Goal: Task Accomplishment & Management: Manage account settings

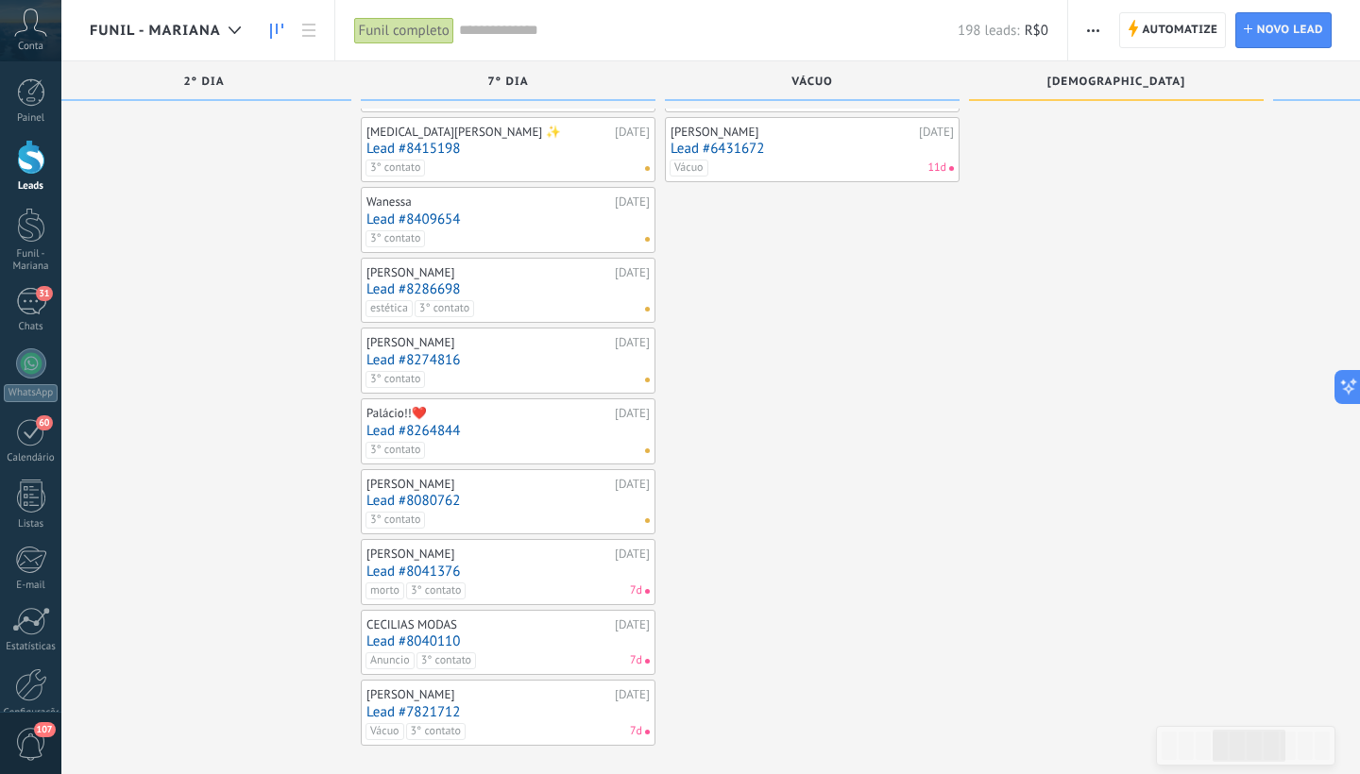
scroll to position [828, 0]
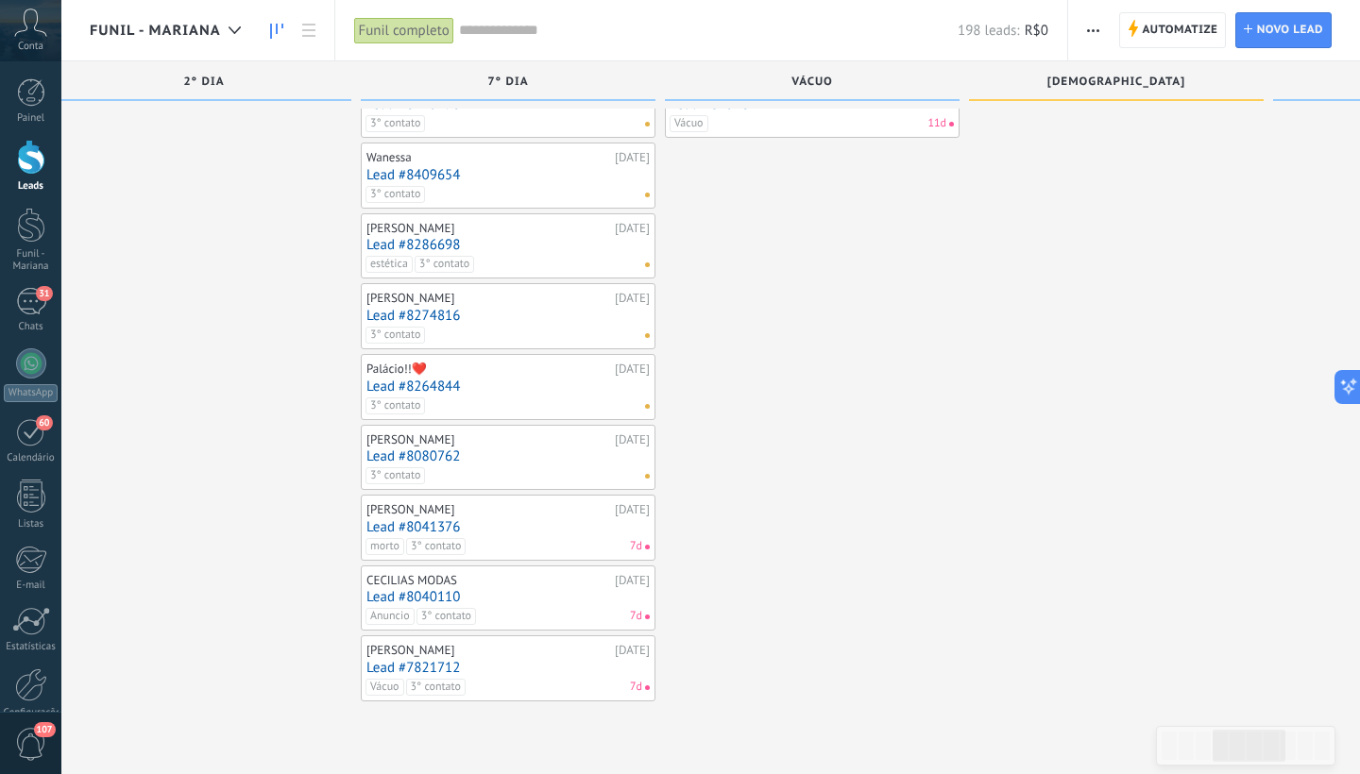
click at [614, 522] on link "Lead #8041376" at bounding box center [507, 527] width 283 height 16
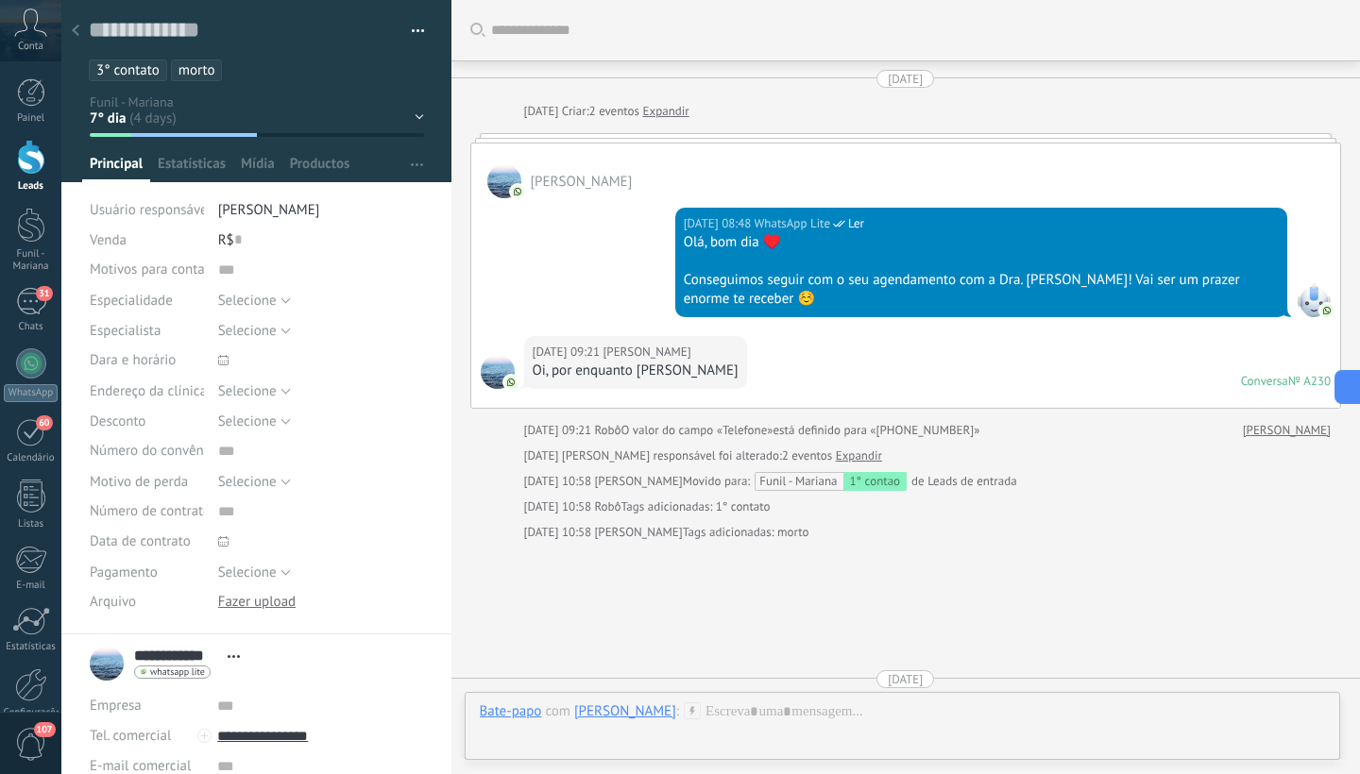
scroll to position [28, 0]
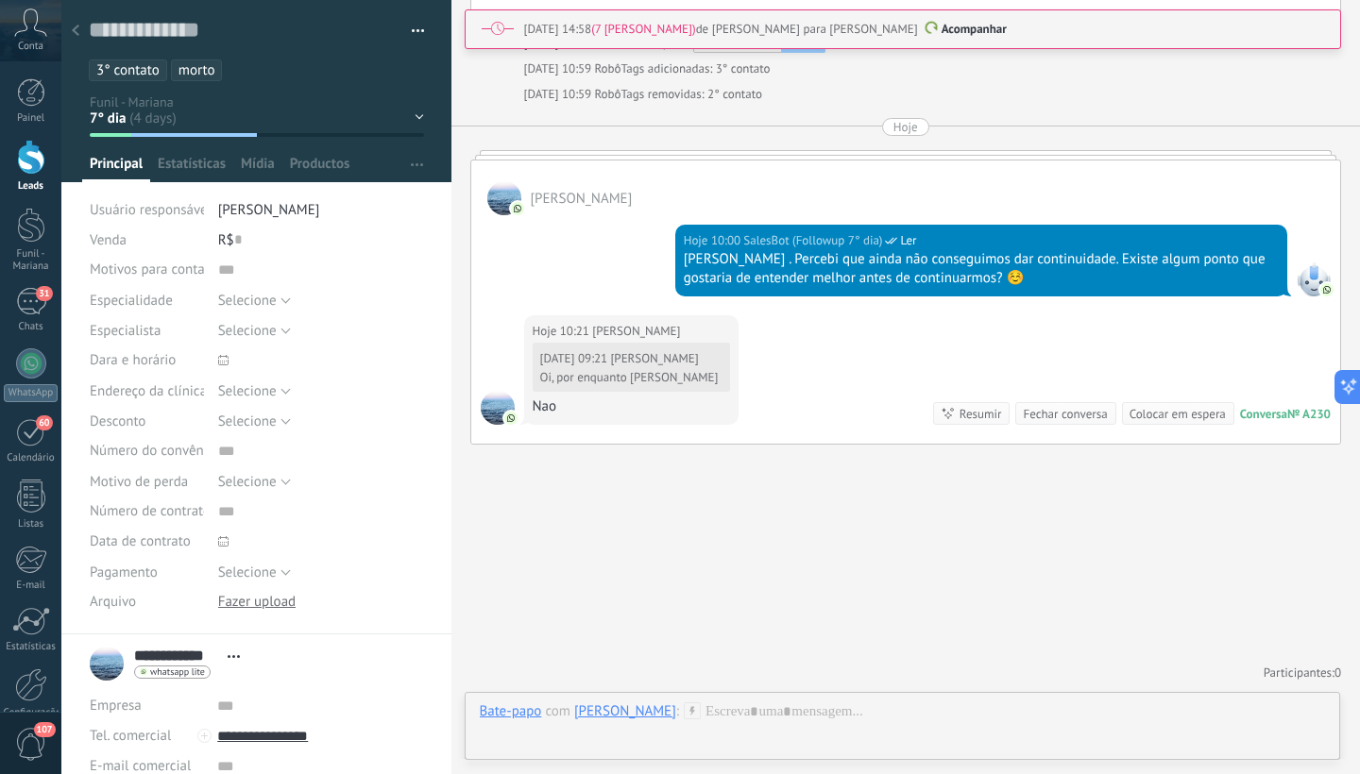
click at [0, 0] on div "1° contao [GEOGRAPHIC_DATA] 2° dia 7° dia Vácuo Negociando Verde - GM" at bounding box center [0, 0] width 0 height 0
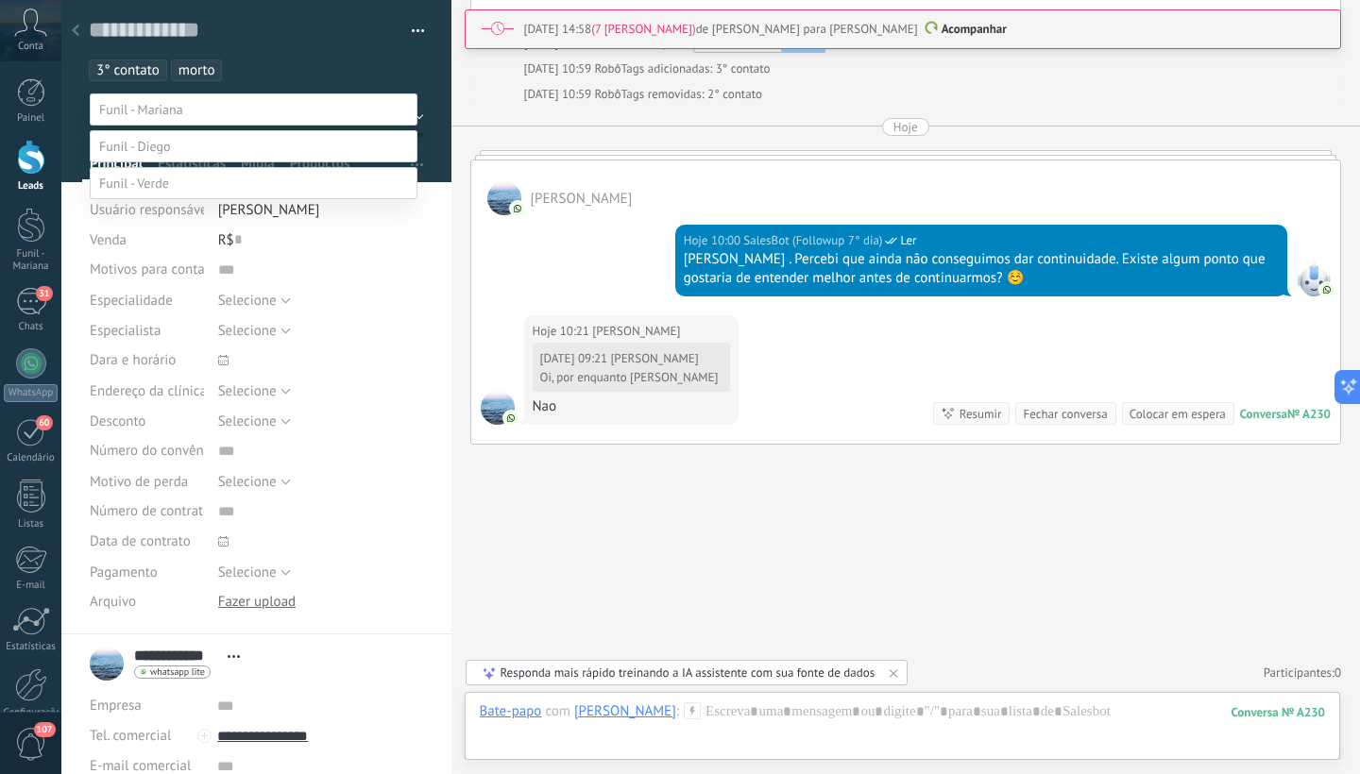
click at [0, 0] on label "Morto" at bounding box center [0, 0] width 0 height 0
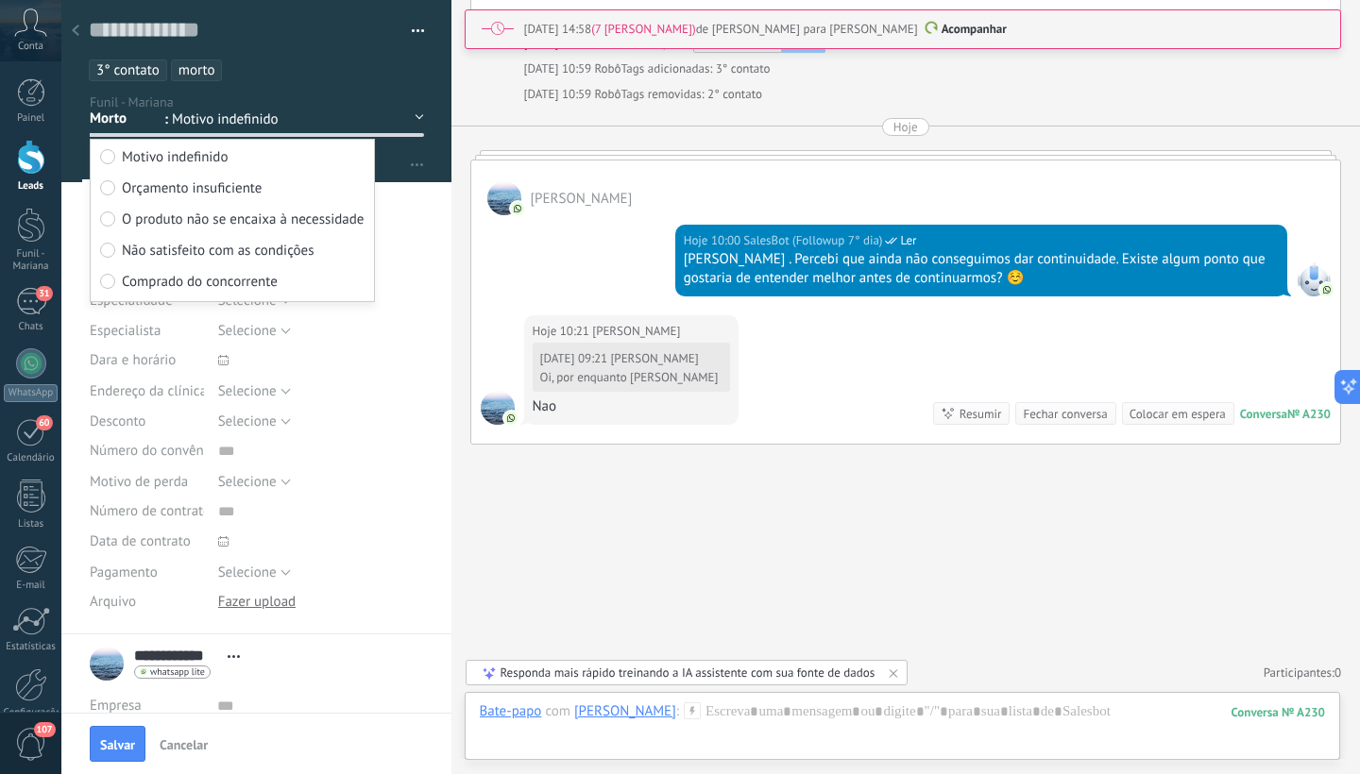
scroll to position [0, 0]
click at [115, 744] on span "Salvar" at bounding box center [117, 745] width 35 height 13
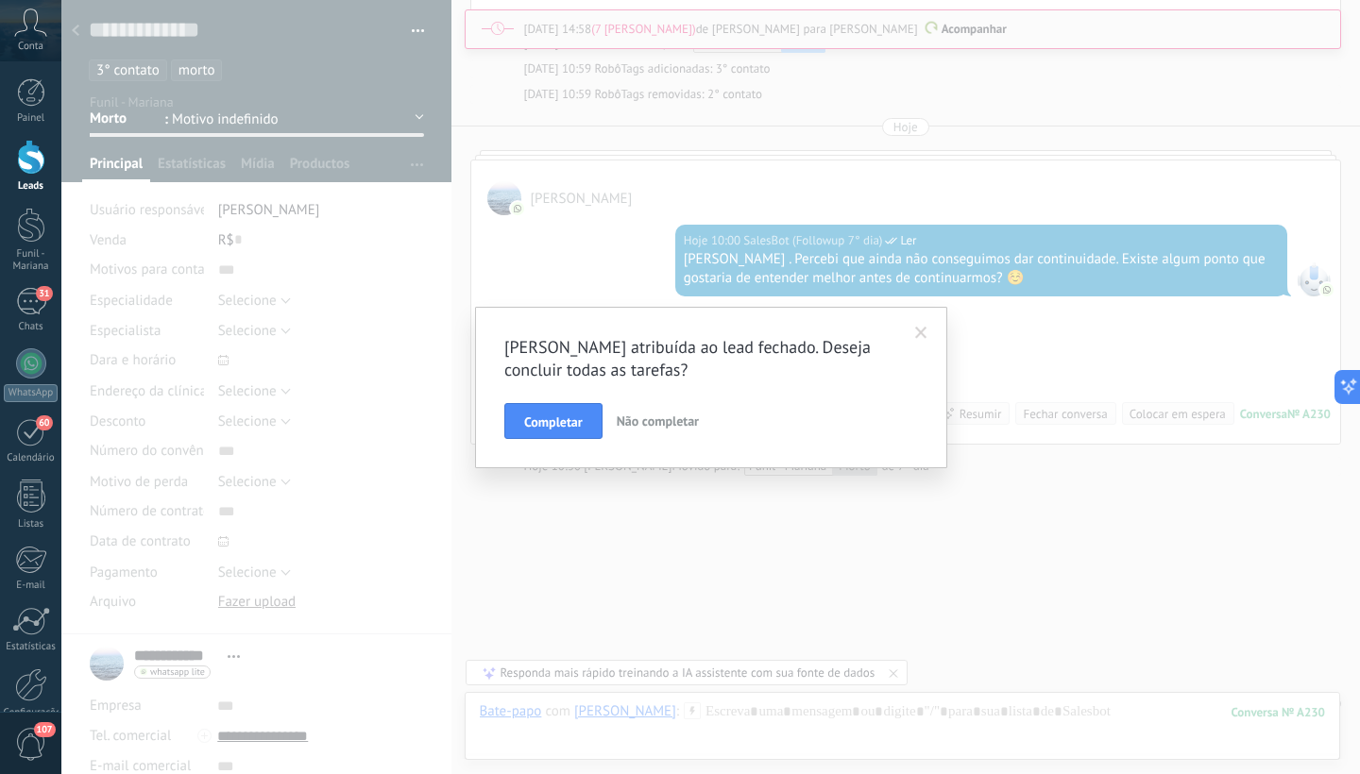
scroll to position [1127, 0]
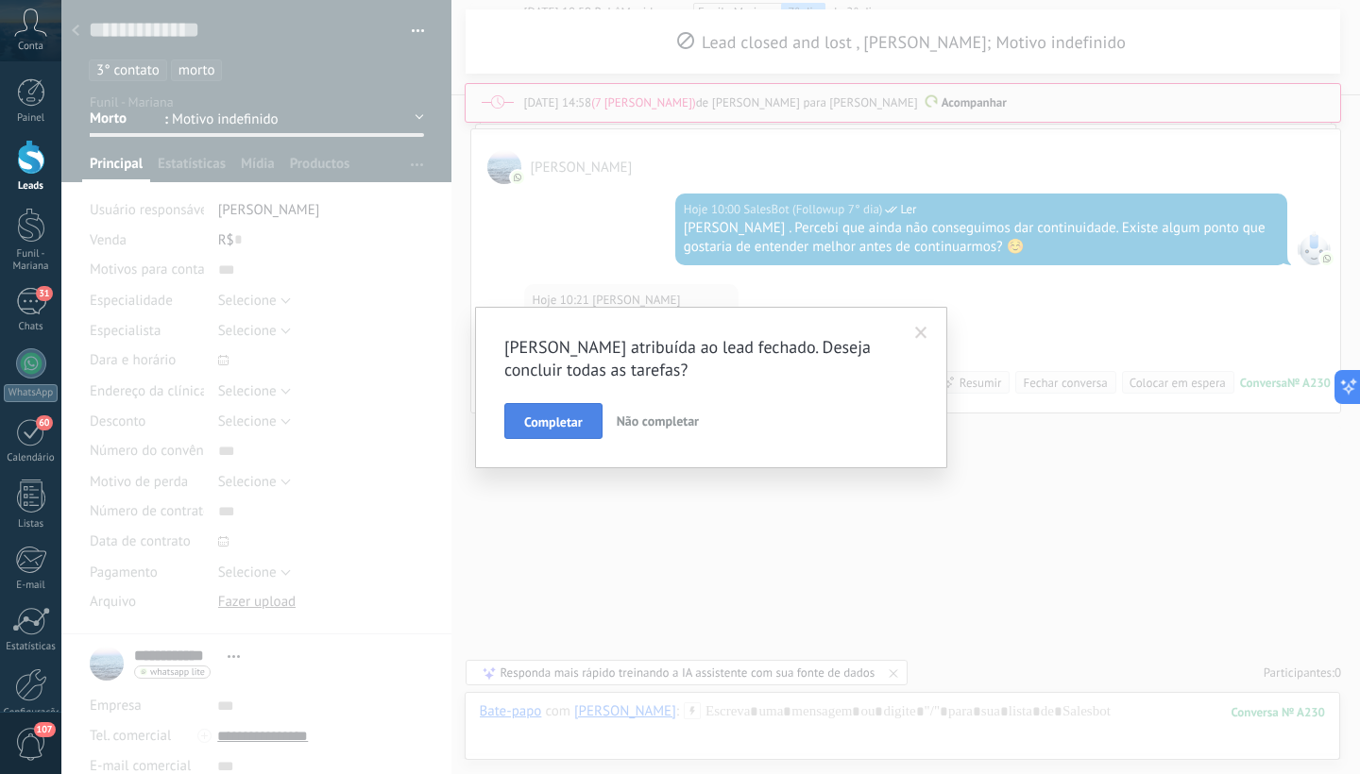
click at [553, 422] on span "Completar" at bounding box center [553, 422] width 59 height 13
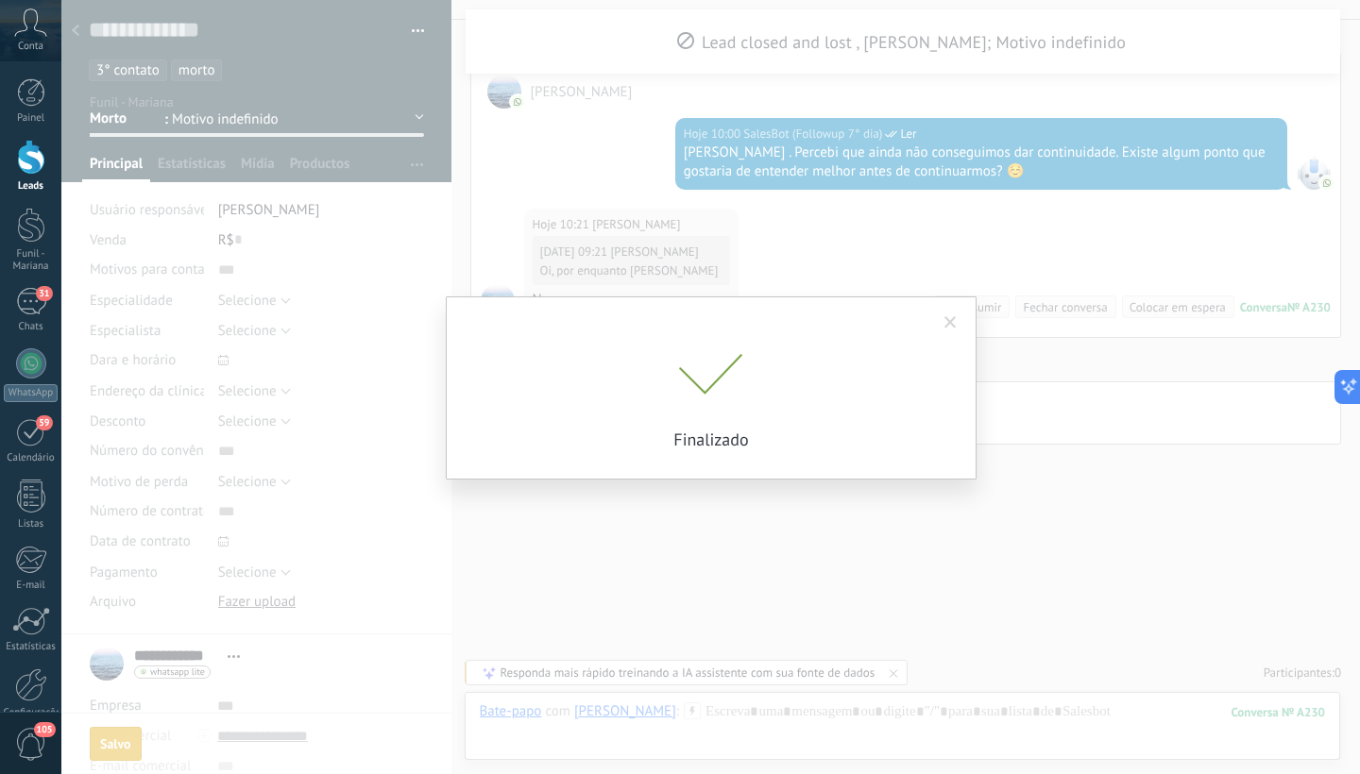
scroll to position [1088, 0]
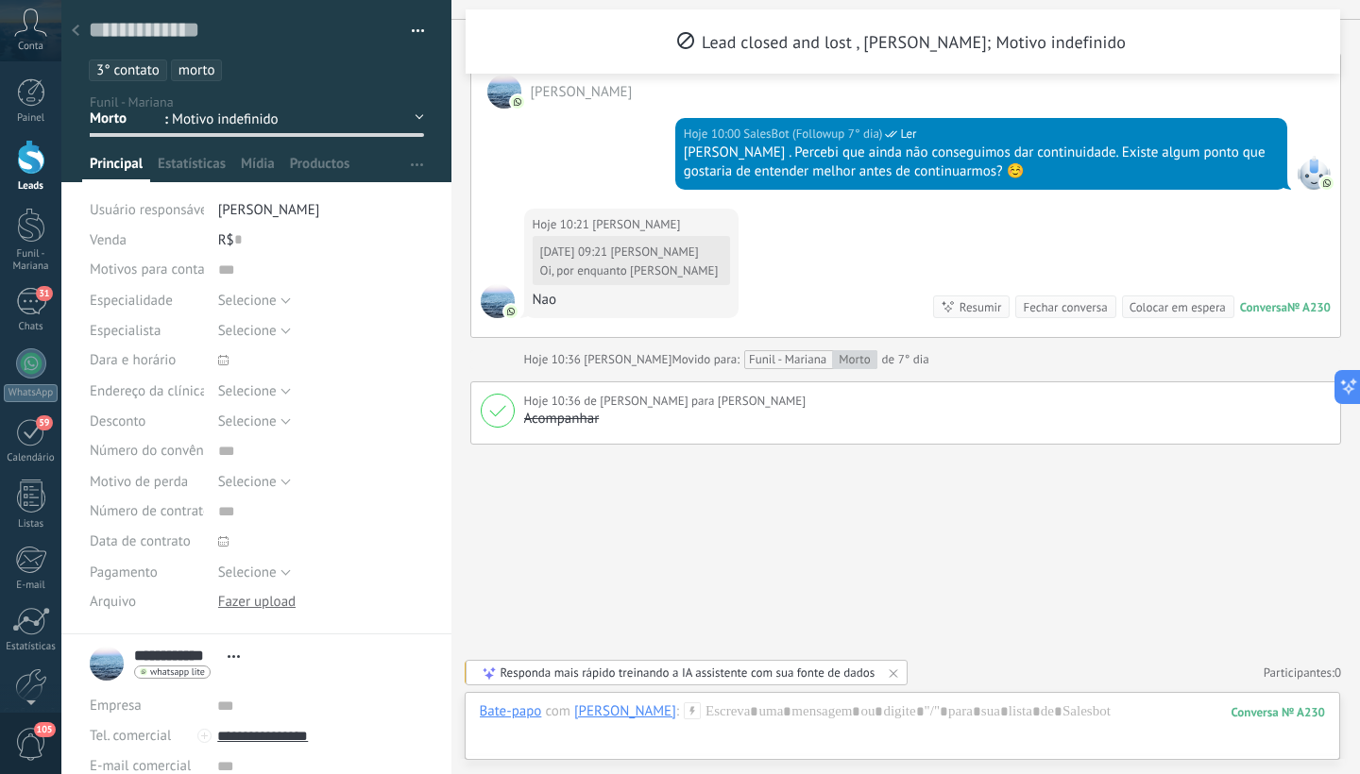
click at [28, 158] on div at bounding box center [31, 157] width 28 height 35
